Goal: Task Accomplishment & Management: Manage account settings

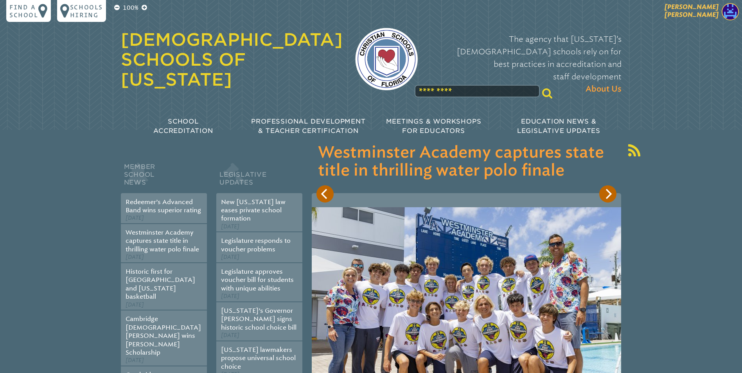
click at [730, 11] on img at bounding box center [730, 11] width 17 height 17
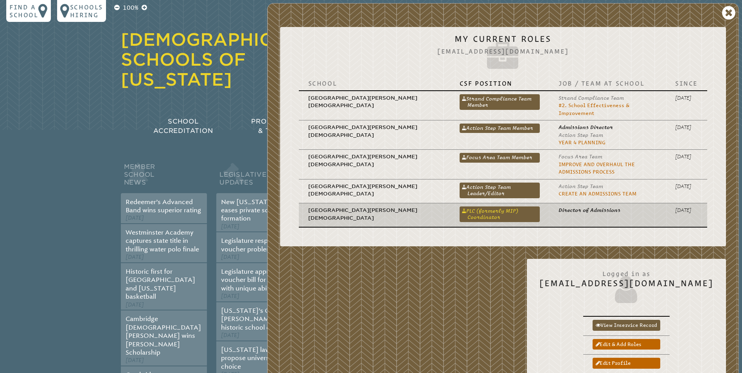
click at [460, 207] on link "PLC (formerly MIP) Coordinator" at bounding box center [500, 215] width 80 height 16
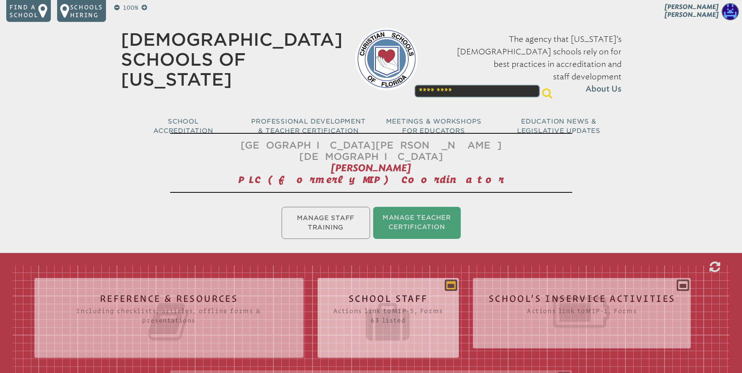
click at [450, 281] on icon at bounding box center [450, 285] width 9 height 9
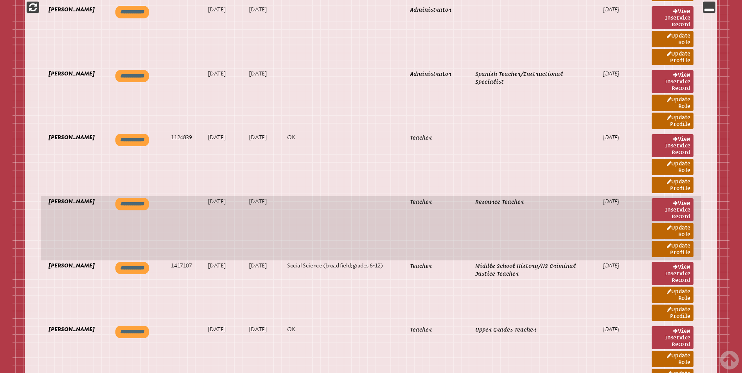
scroll to position [1839, 0]
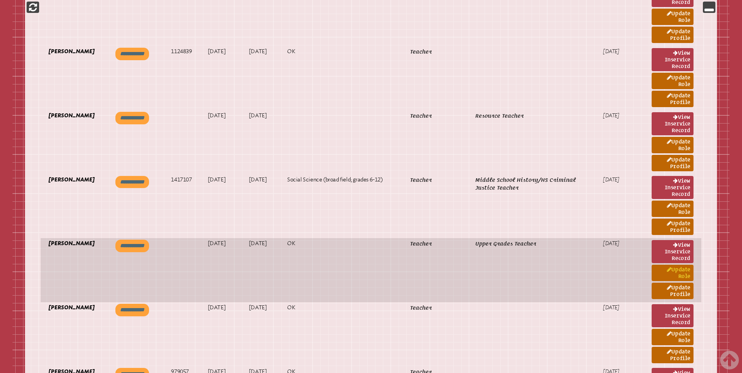
click at [673, 265] on link "Update Role" at bounding box center [673, 273] width 42 height 16
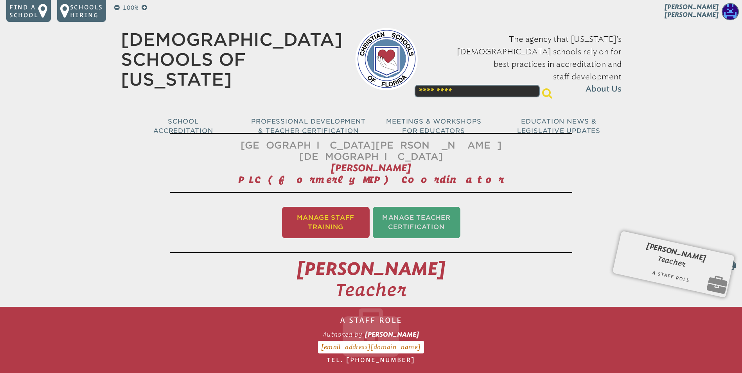
click at [333, 207] on li "Manage Staff Training" at bounding box center [326, 222] width 88 height 31
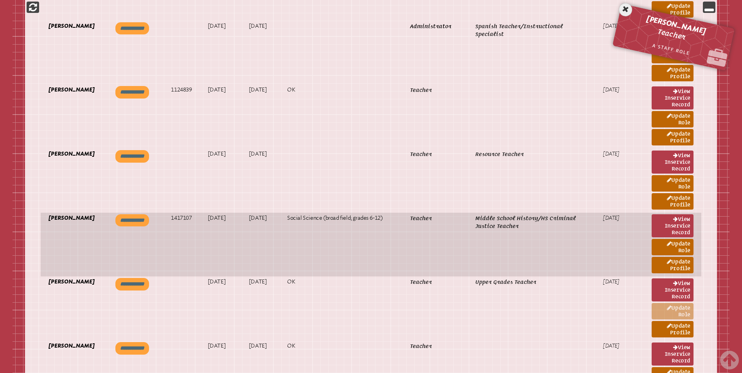
scroll to position [1851, 0]
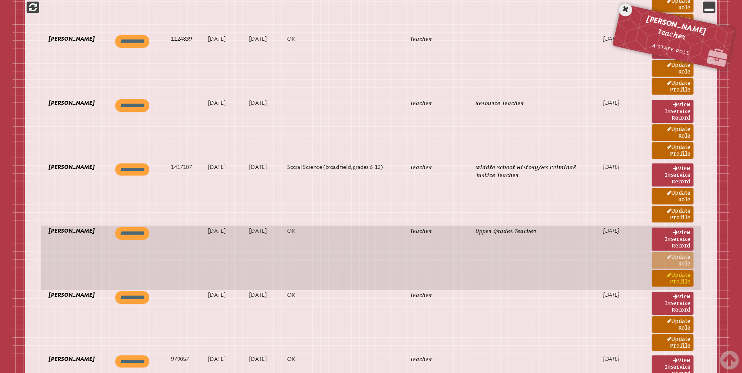
click at [671, 270] on link "Update Profile" at bounding box center [673, 278] width 42 height 16
